Goal: Task Accomplishment & Management: Use online tool/utility

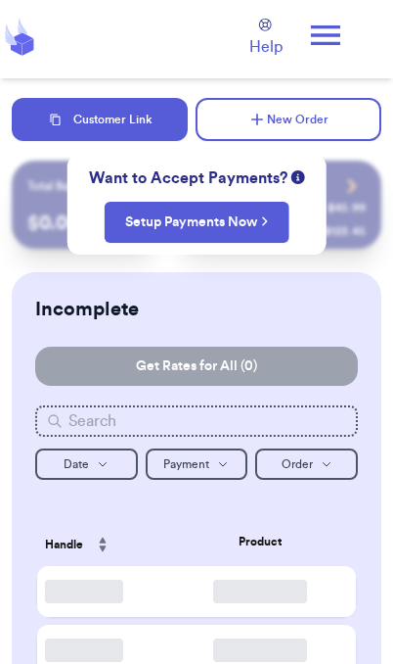
scroll to position [80, 0]
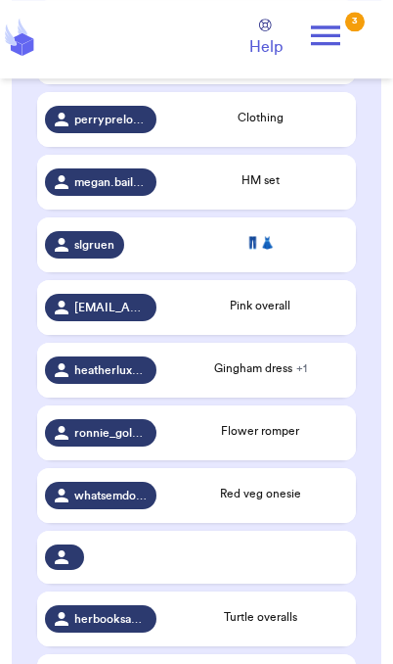
scroll to position [566, 0]
click at [296, 299] on div "Pink overall" at bounding box center [260, 306] width 176 height 18
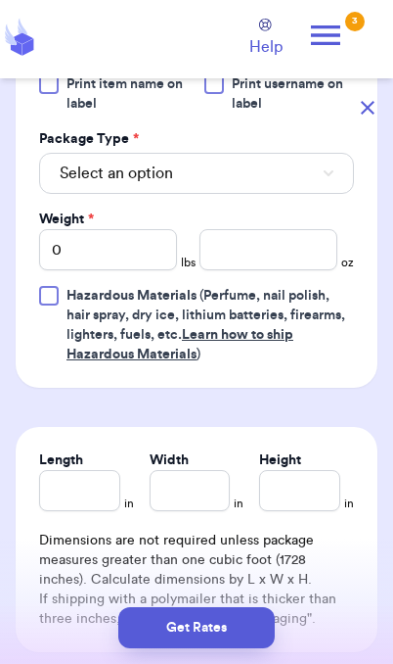
scroll to position [892, 0]
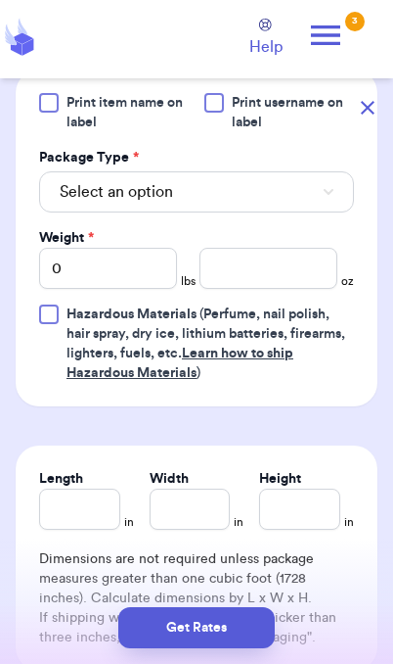
click at [297, 188] on button "Select an option" at bounding box center [196, 191] width 315 height 41
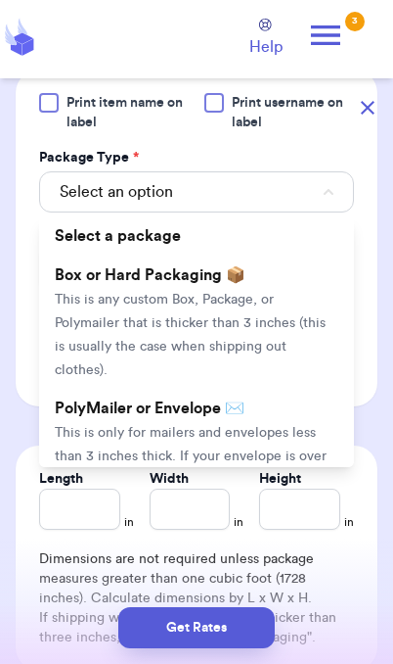
click at [134, 422] on li "PolyMailer or Envelope ✉️ This is only for mailers and envelopes less than 3 in…" at bounding box center [196, 455] width 315 height 133
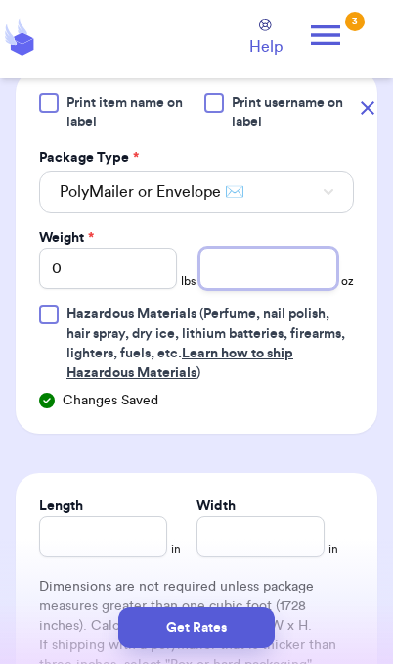
click at [282, 273] on input "number" at bounding box center [269, 268] width 138 height 41
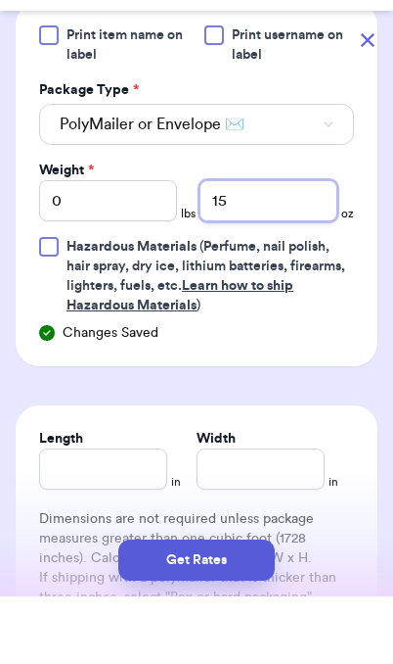
type input "15"
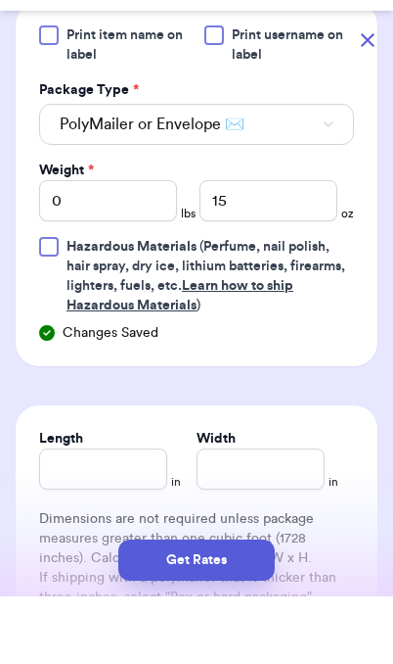
scroll to position [68, 0]
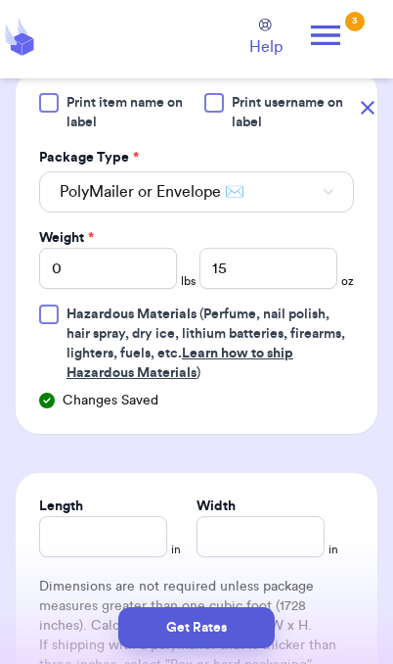
click at [242, 638] on button "Get Rates" at bounding box center [196, 627] width 157 height 41
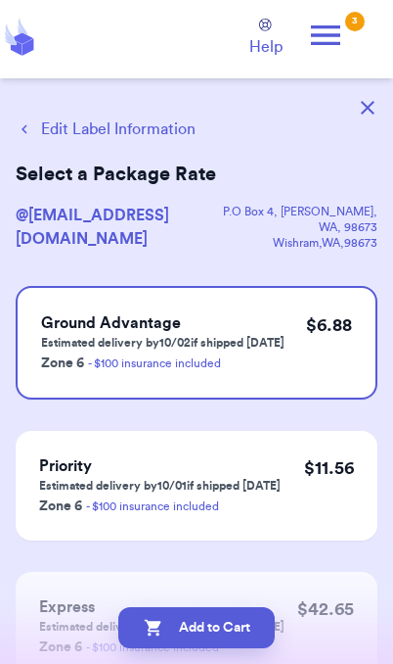
click at [253, 639] on button "Add to Cart" at bounding box center [196, 627] width 157 height 41
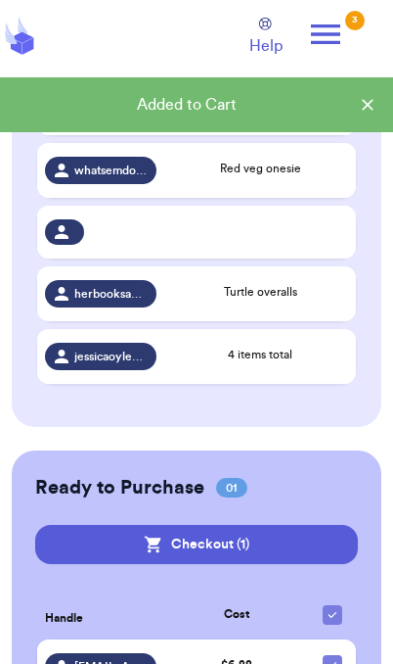
scroll to position [827, 0]
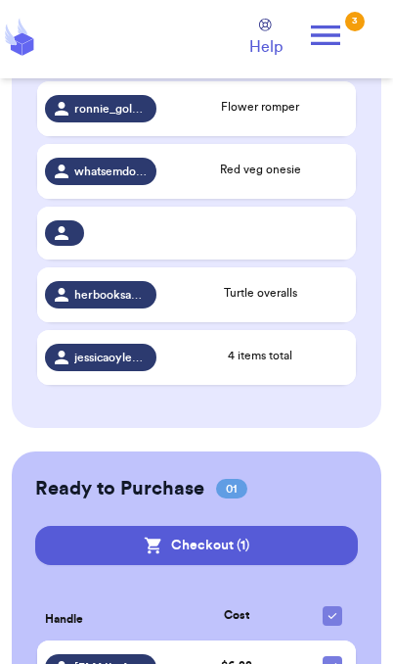
click at [142, 660] on span "[EMAIL_ADDRESS][DOMAIN_NAME]" at bounding box center [110, 668] width 72 height 16
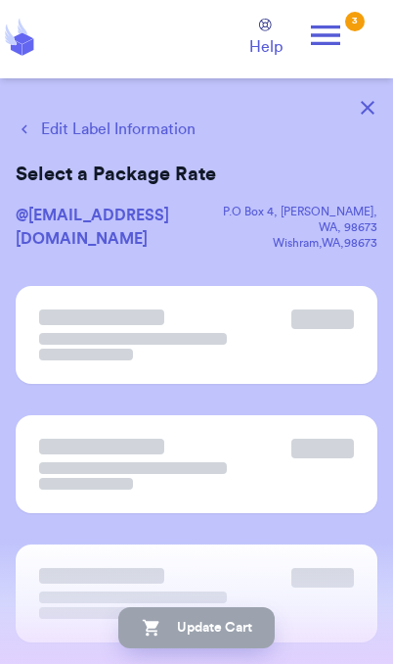
scroll to position [0, 0]
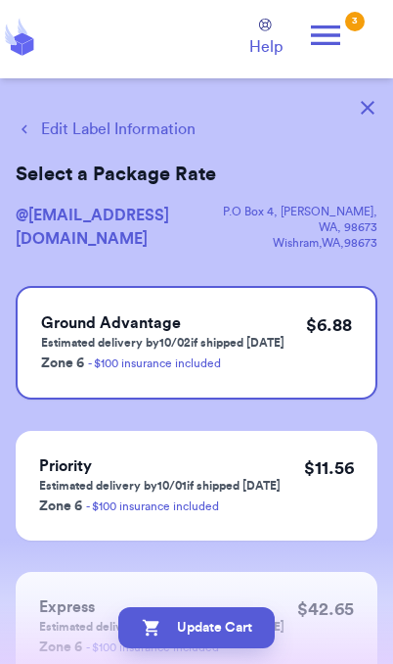
click at [152, 137] on button "Edit Label Information" at bounding box center [106, 128] width 180 height 23
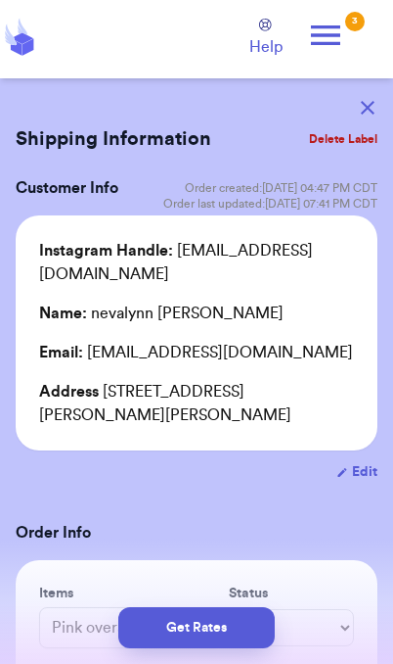
click at [228, 633] on button "Get Rates" at bounding box center [196, 627] width 157 height 41
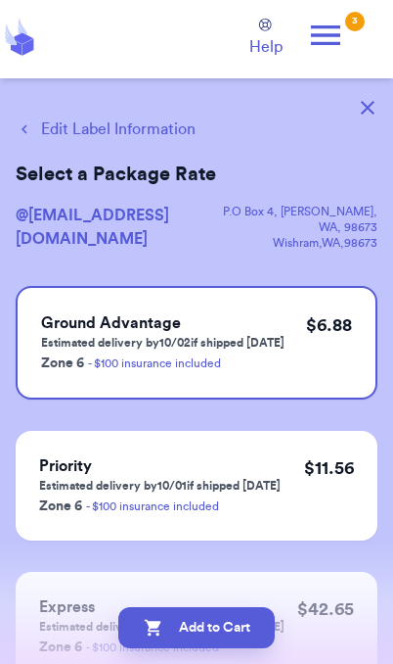
click at [255, 636] on button "Add to Cart" at bounding box center [196, 627] width 157 height 41
checkbox input "true"
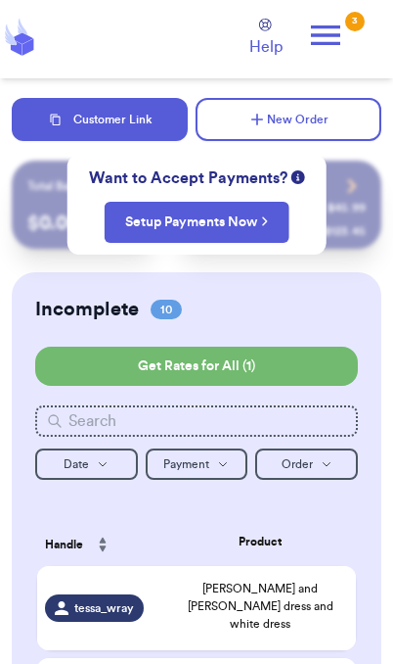
click at [343, 42] on icon at bounding box center [325, 35] width 39 height 39
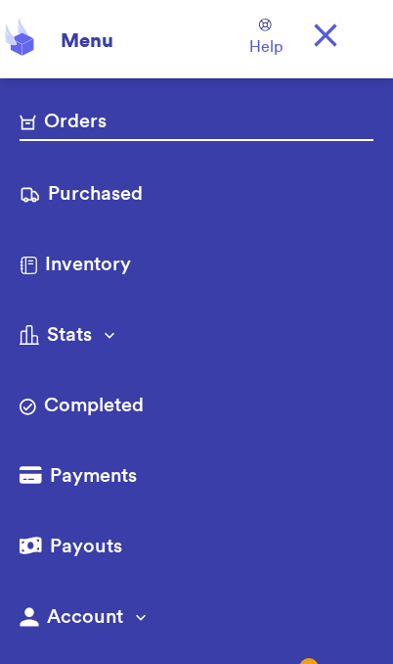
click at [121, 206] on link "Purchased" at bounding box center [197, 195] width 354 height 31
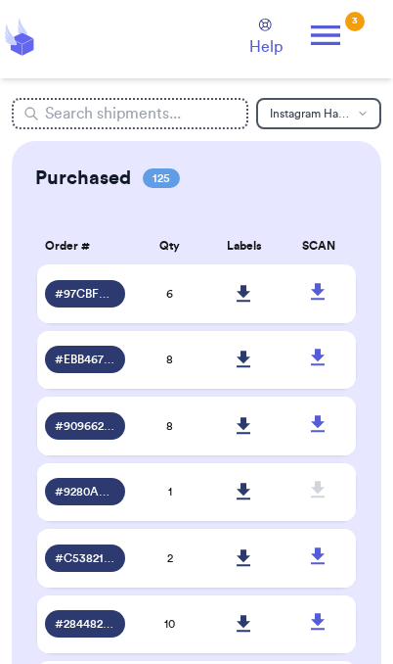
click at [252, 302] on icon at bounding box center [244, 294] width 15 height 18
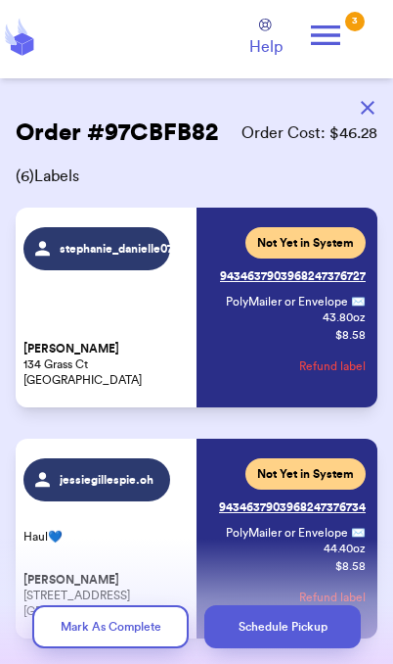
scroll to position [-42, 0]
click at [335, 44] on icon at bounding box center [325, 35] width 29 height 20
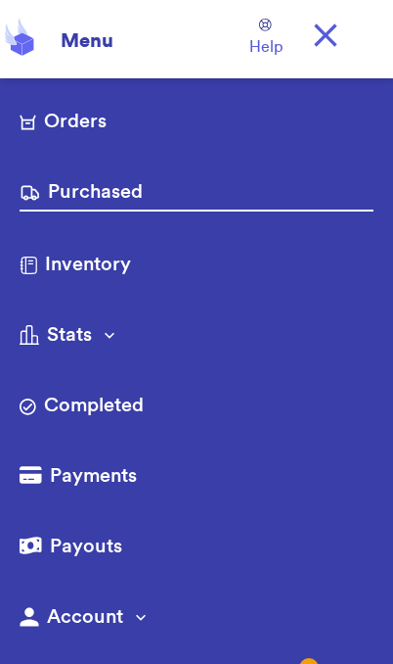
click at [106, 109] on link "Orders" at bounding box center [197, 123] width 354 height 31
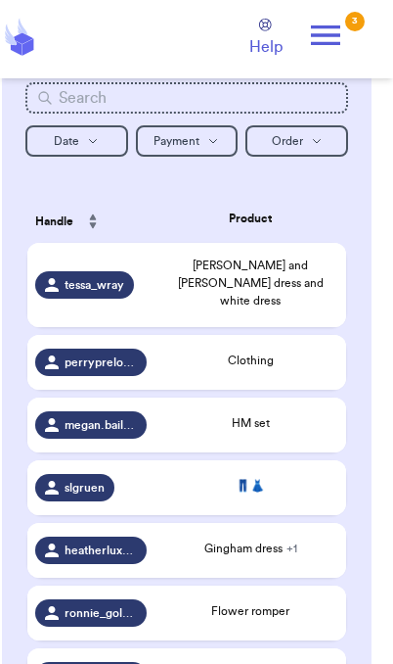
scroll to position [326, 0]
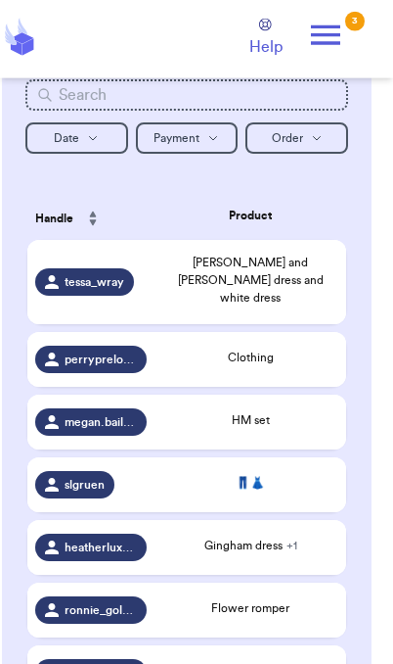
click at [344, 26] on icon at bounding box center [325, 35] width 39 height 39
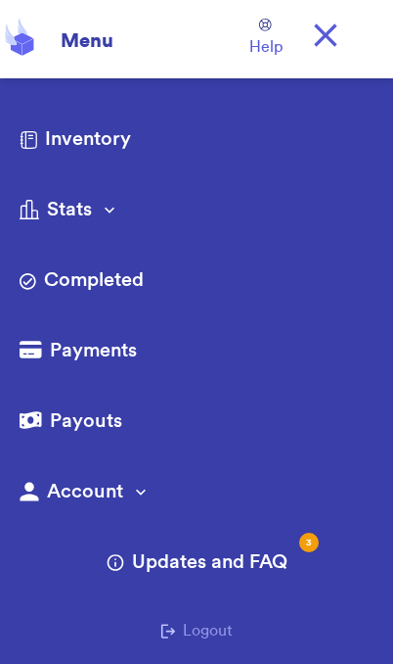
click at [110, 132] on link "Inventory" at bounding box center [197, 140] width 354 height 31
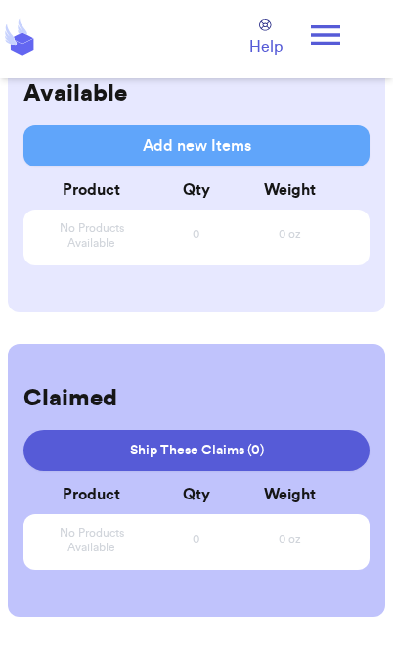
scroll to position [57, 0]
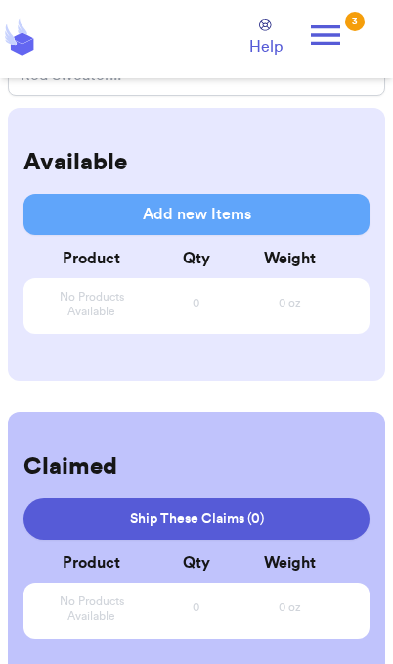
click at [325, 41] on icon at bounding box center [325, 35] width 39 height 39
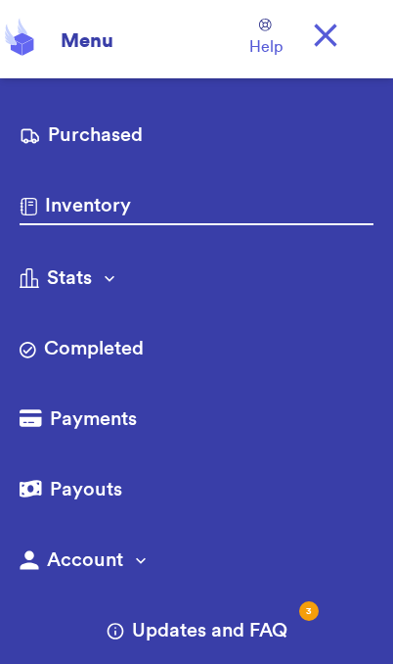
click at [110, 133] on link "Purchased" at bounding box center [197, 136] width 354 height 31
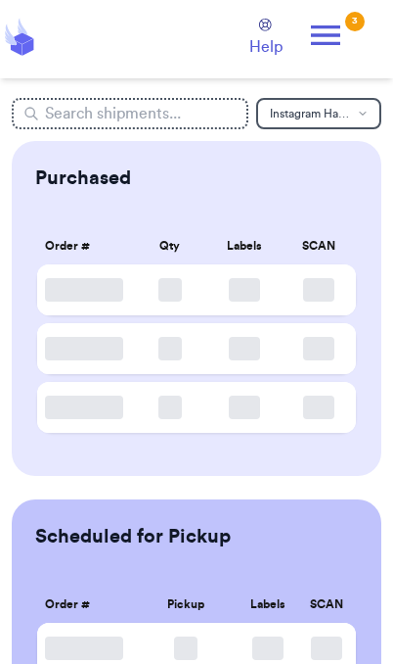
scroll to position [57, 0]
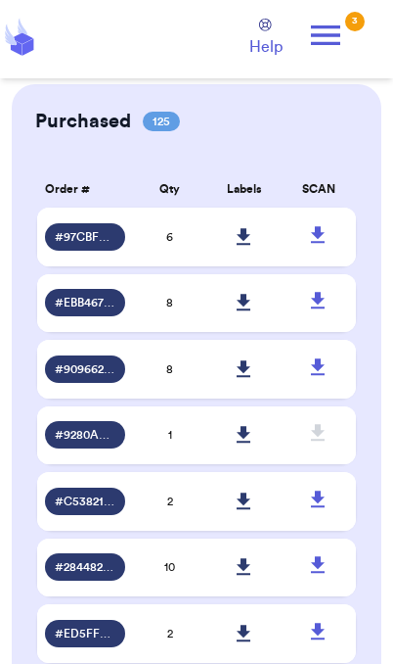
click at [252, 311] on icon at bounding box center [244, 303] width 15 height 18
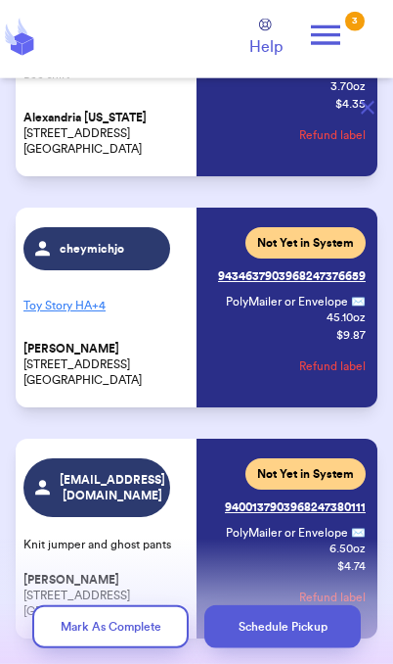
scroll to position [1, 0]
